Goal: Find specific page/section: Find specific page/section

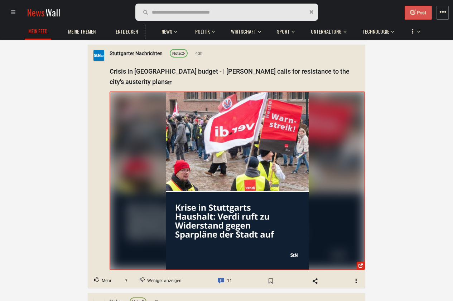
scroll to position [472, 0]
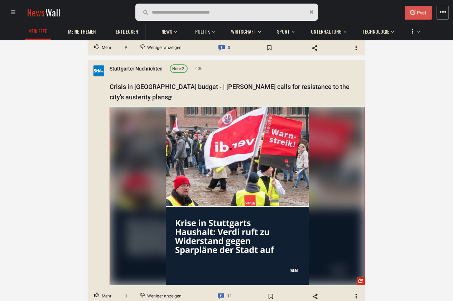
click at [439, 11] on span "button" at bounding box center [442, 12] width 7 height 7
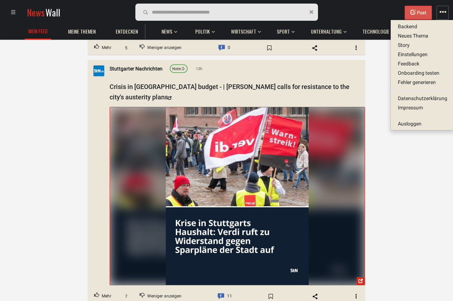
click at [415, 52] on span "Einstellungen" at bounding box center [422, 54] width 64 height 9
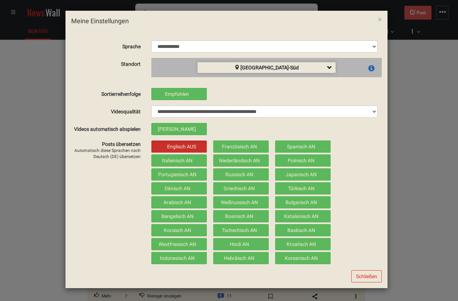
click at [368, 280] on button "Schließen" at bounding box center [366, 277] width 30 height 12
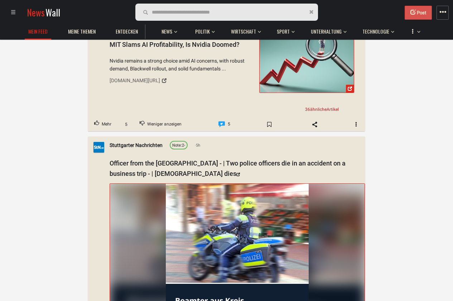
scroll to position [730, 0]
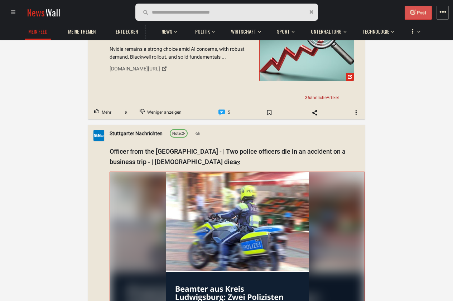
click at [194, 13] on input "text" at bounding box center [193, 12] width 82 height 8
type input "****"
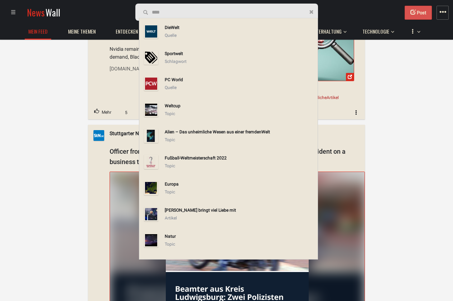
click at [197, 28] on div "Die Welt" at bounding box center [240, 28] width 150 height 8
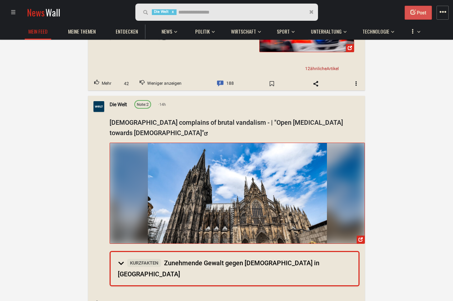
scroll to position [945, 0]
